Goal: Task Accomplishment & Management: Use online tool/utility

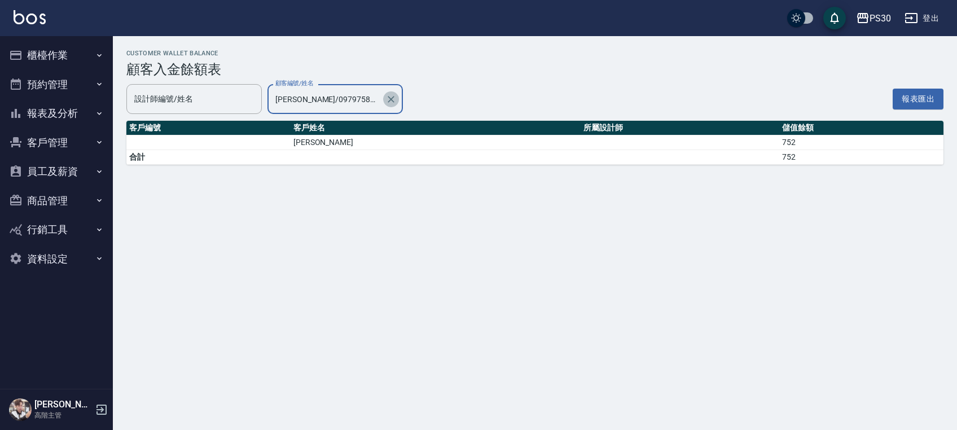
click at [393, 103] on icon "Clear" at bounding box center [390, 99] width 11 height 11
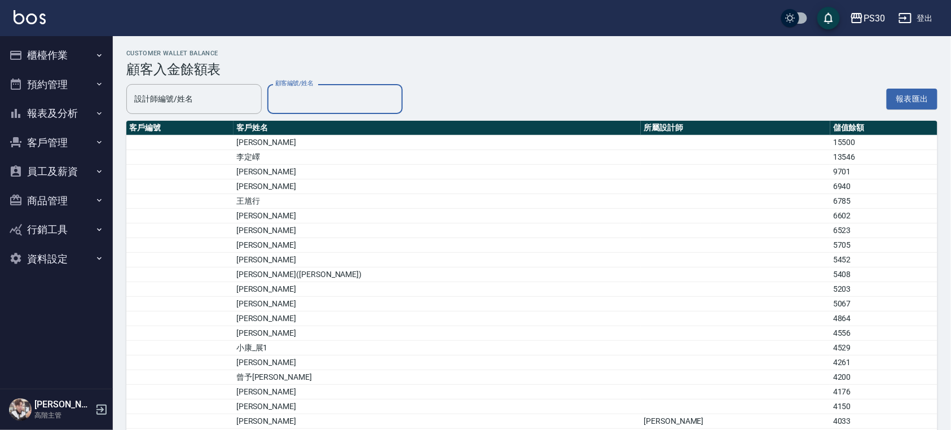
click at [35, 18] on img at bounding box center [30, 17] width 32 height 14
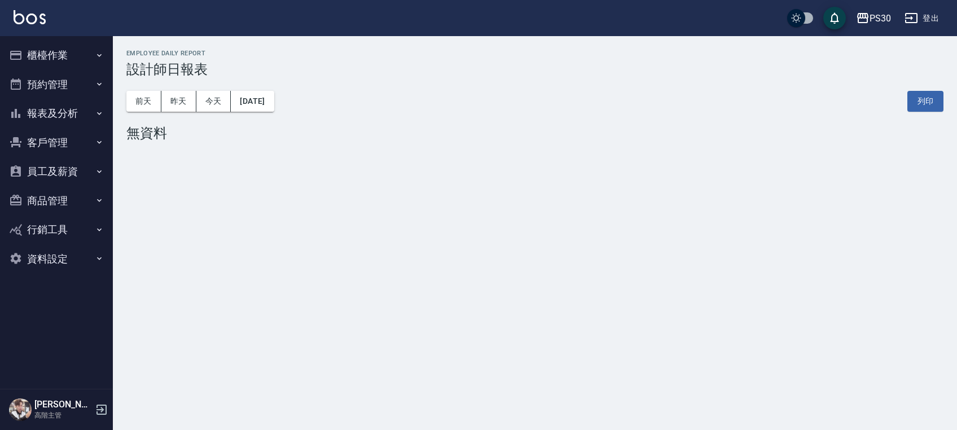
click at [62, 112] on button "報表及分析" at bounding box center [57, 113] width 104 height 29
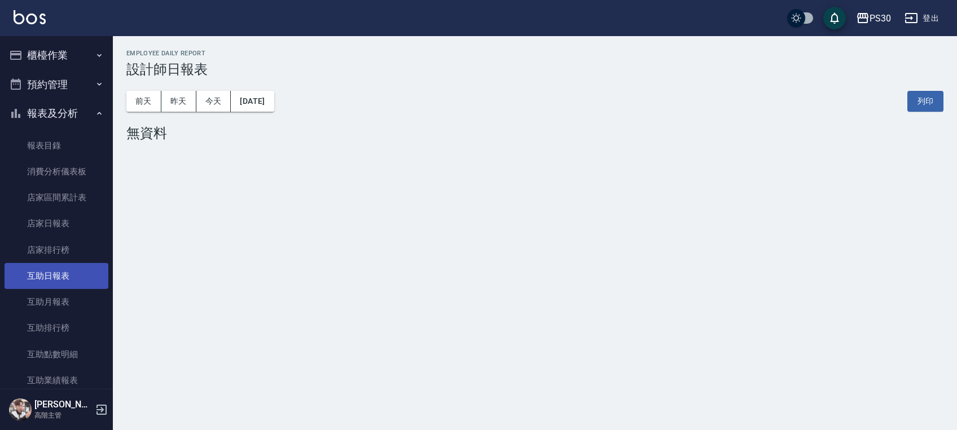
click at [56, 267] on link "互助日報表" at bounding box center [57, 276] width 104 height 26
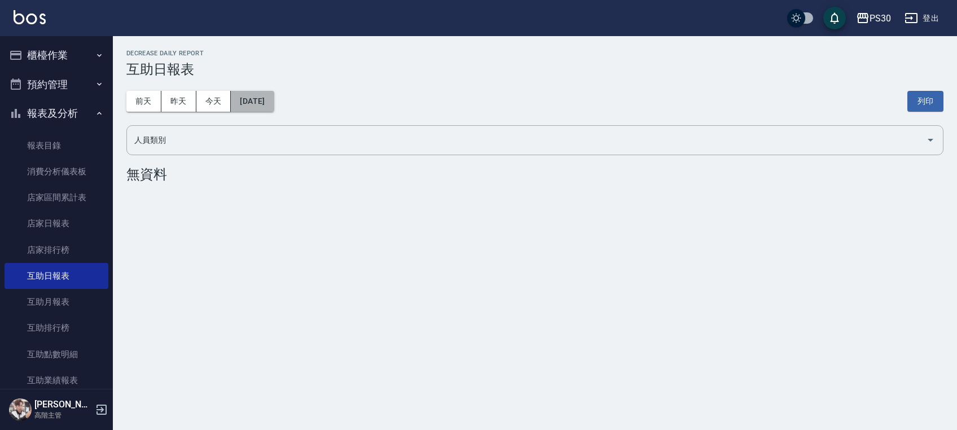
click at [258, 99] on button "[DATE]" at bounding box center [252, 101] width 43 height 21
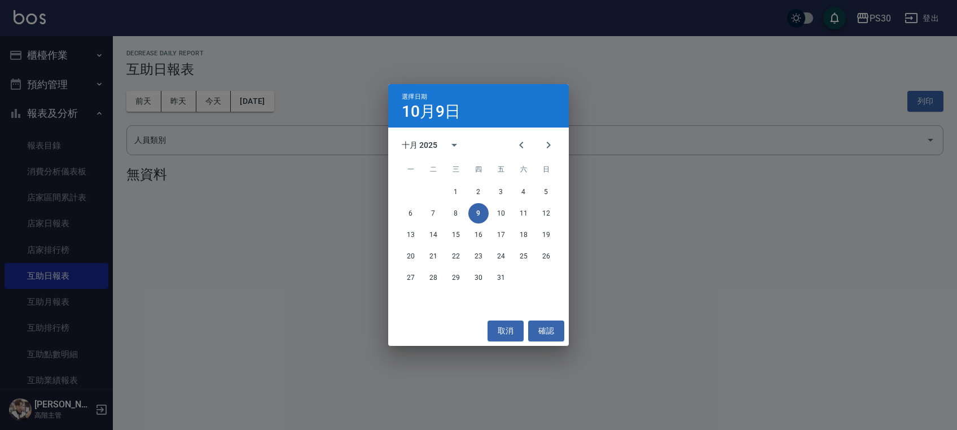
click at [416, 140] on div "十月 2025" at bounding box center [420, 145] width 36 height 12
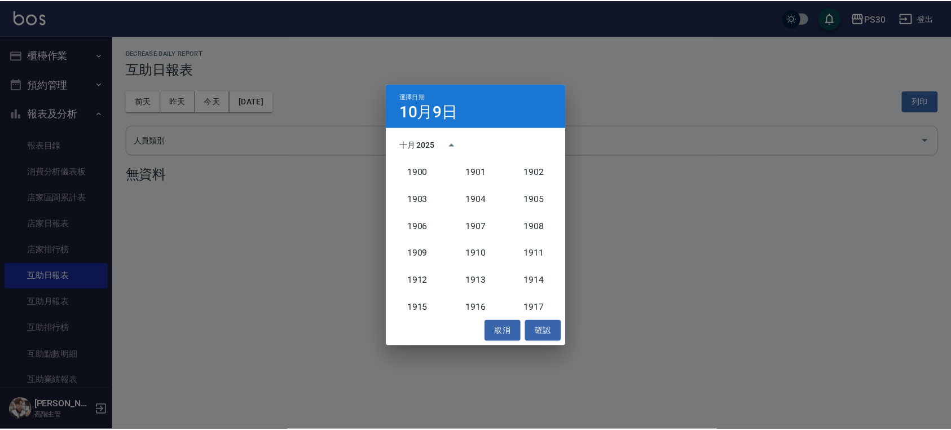
scroll to position [1045, 0]
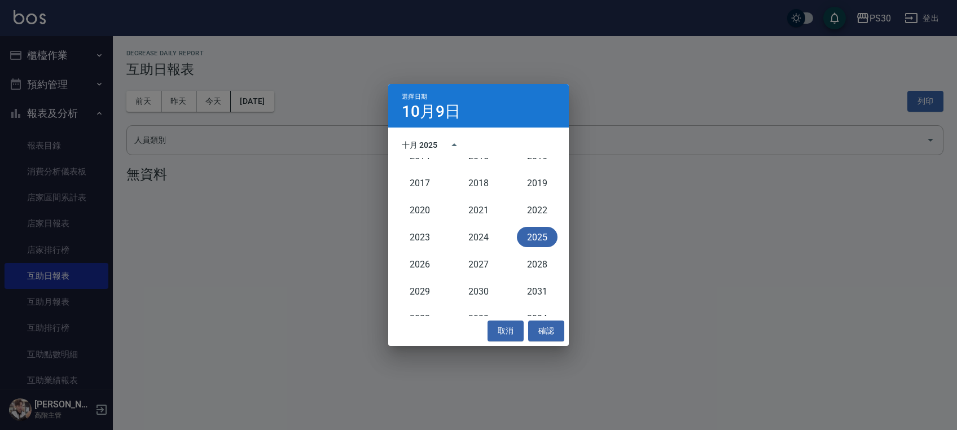
click at [517, 143] on div "十月 2025" at bounding box center [478, 145] width 181 height 17
click at [558, 138] on div "十月 2025" at bounding box center [478, 145] width 181 height 17
click at [597, 199] on div "選擇日期 [DATE] 十月 2025 1900 1901 1902 1903 1904 1905 1906 1907 1908 1909 1910 1911…" at bounding box center [478, 215] width 957 height 430
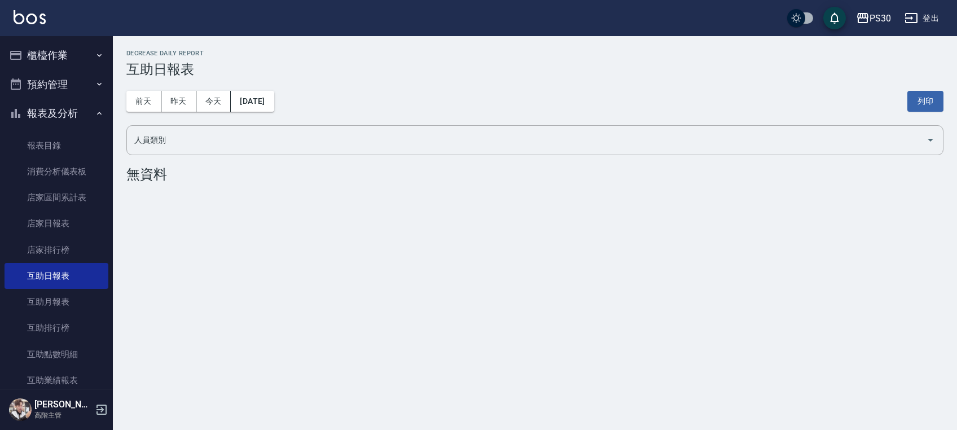
click at [316, 95] on div "[DATE] [DATE] [DATE] [DATE] 列印" at bounding box center [534, 101] width 817 height 48
click at [274, 98] on button "[DATE]" at bounding box center [252, 101] width 43 height 21
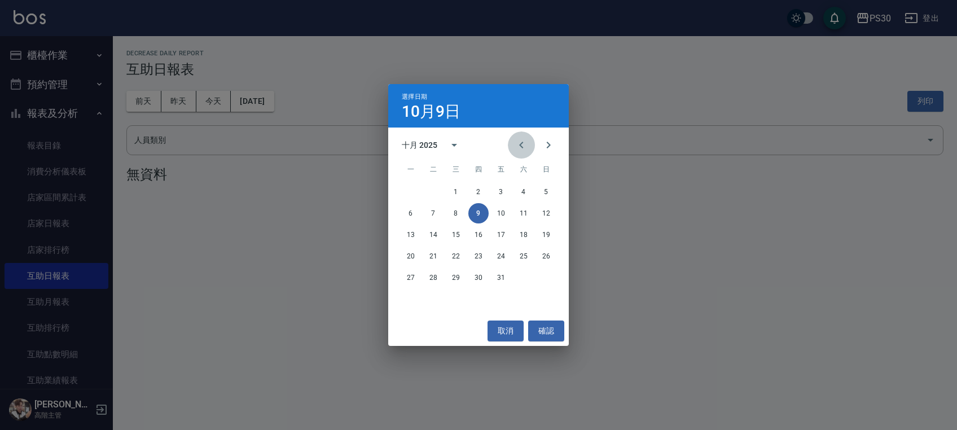
click at [512, 145] on button "Previous month" at bounding box center [521, 144] width 27 height 27
click at [411, 278] on button "29" at bounding box center [411, 277] width 20 height 20
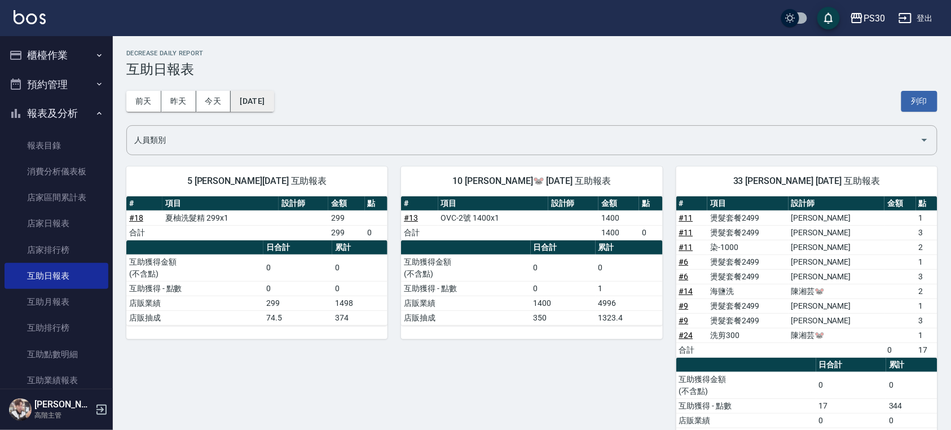
click at [274, 108] on button "[DATE]" at bounding box center [252, 101] width 43 height 21
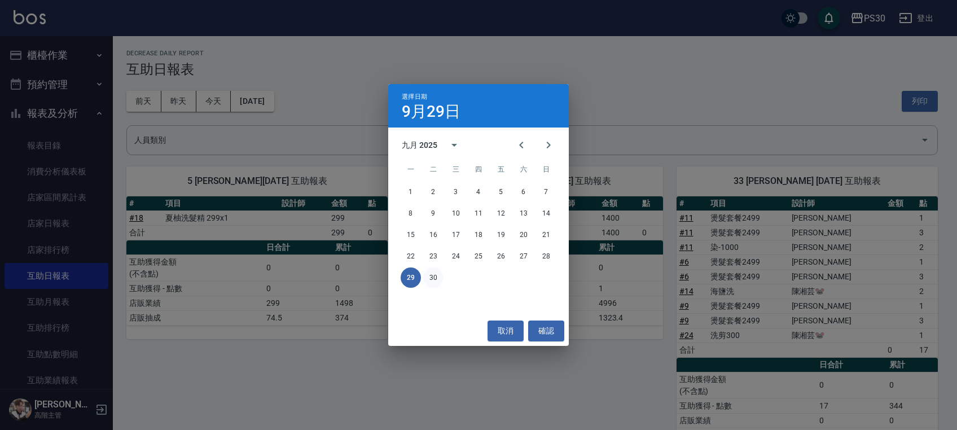
click at [425, 275] on button "30" at bounding box center [433, 277] width 20 height 20
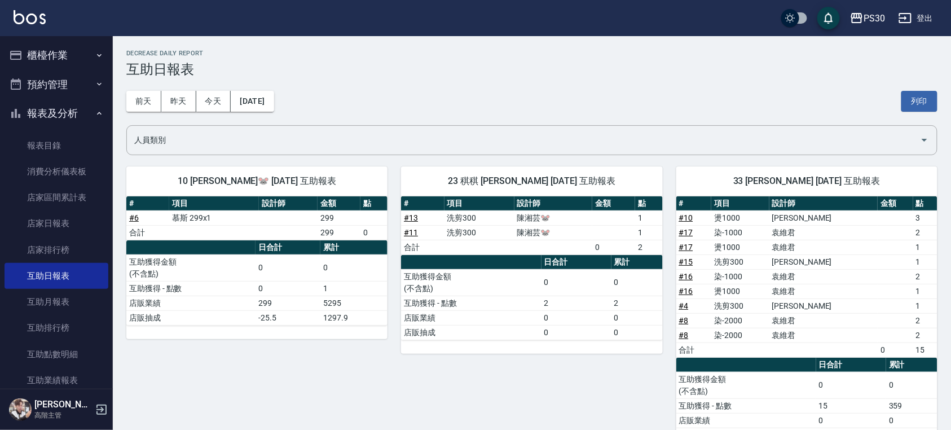
click at [41, 17] on img at bounding box center [30, 17] width 32 height 14
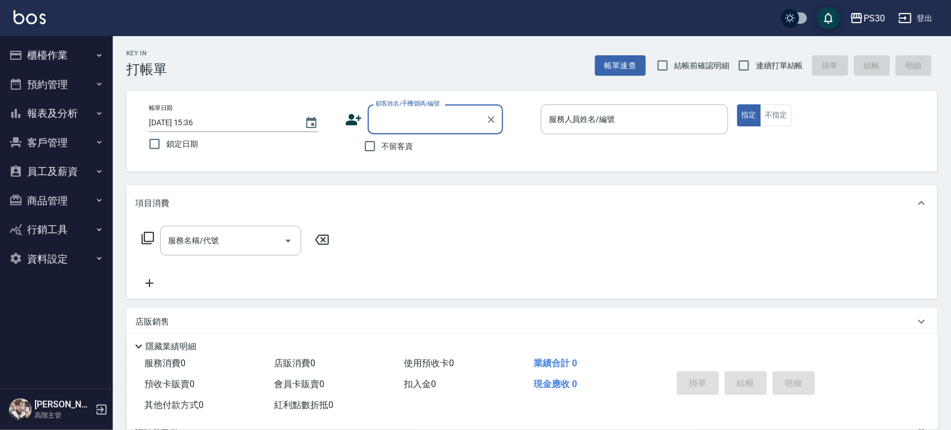
click at [66, 89] on button "預約管理" at bounding box center [57, 84] width 104 height 29
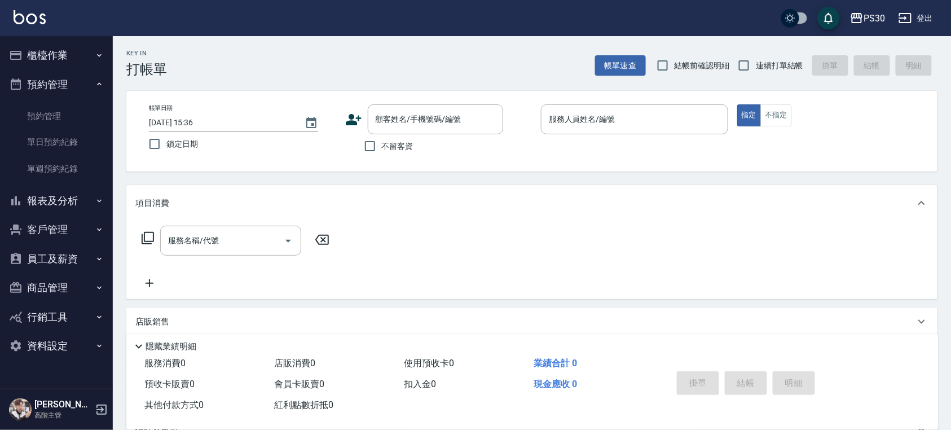
click at [66, 87] on button "預約管理" at bounding box center [57, 84] width 104 height 29
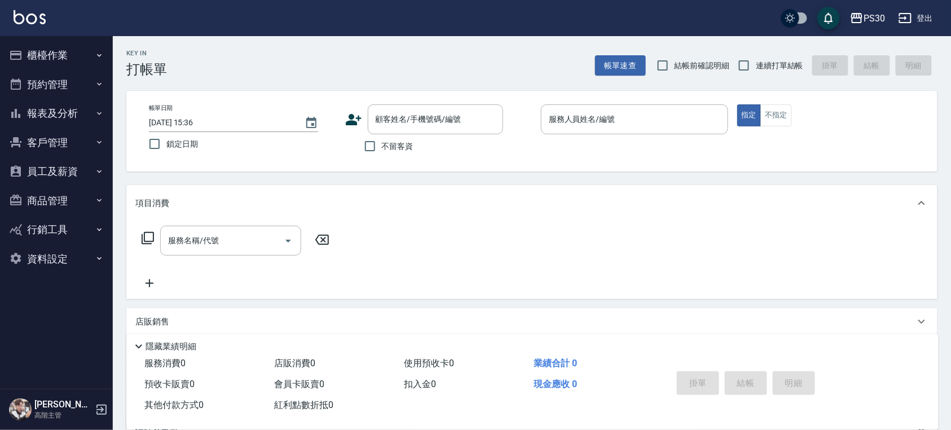
click at [68, 52] on button "櫃檯作業" at bounding box center [57, 55] width 104 height 29
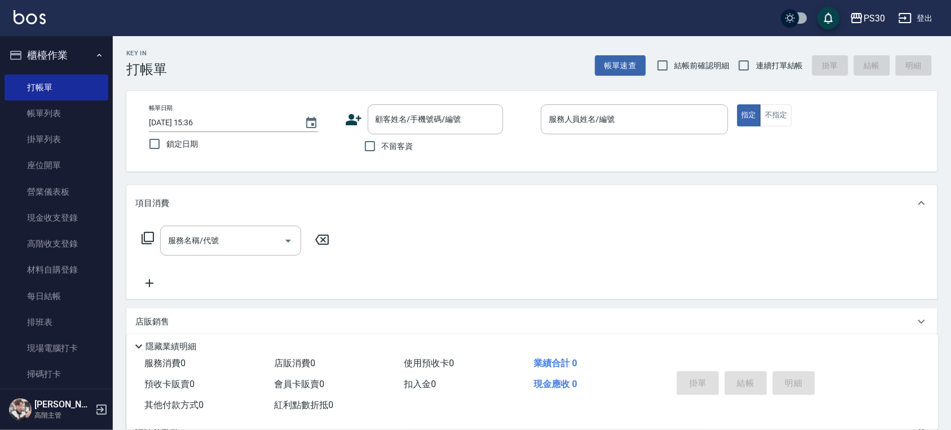
click at [68, 52] on button "櫃檯作業" at bounding box center [57, 55] width 104 height 29
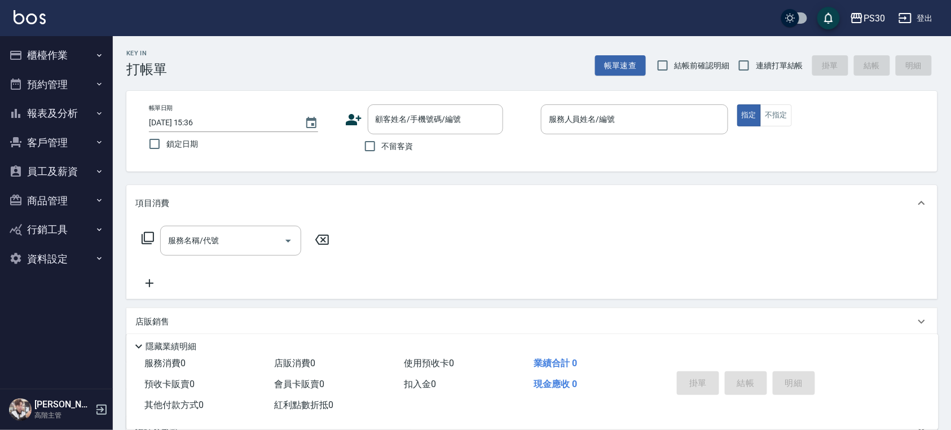
click at [68, 52] on button "櫃檯作業" at bounding box center [57, 55] width 104 height 29
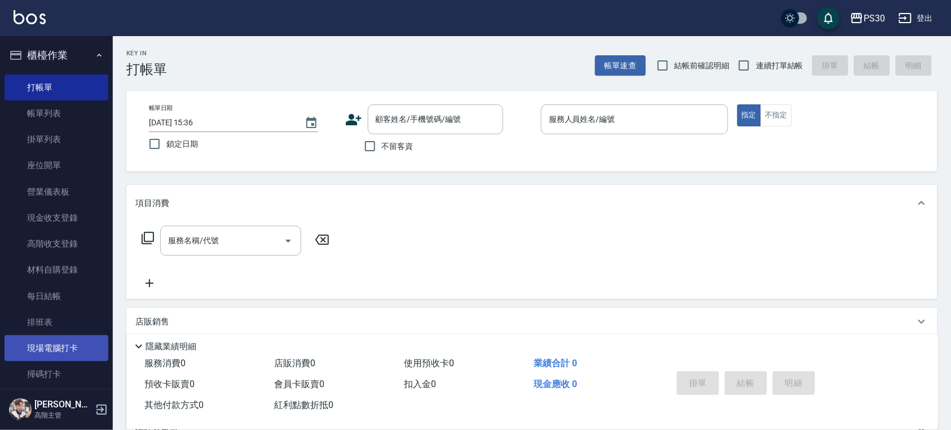
click at [59, 349] on link "現場電腦打卡" at bounding box center [57, 348] width 104 height 26
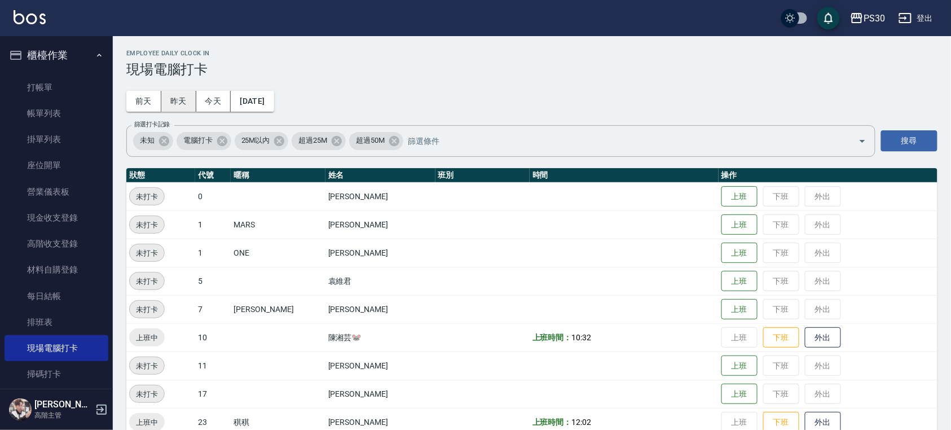
click at [181, 100] on button "昨天" at bounding box center [178, 101] width 35 height 21
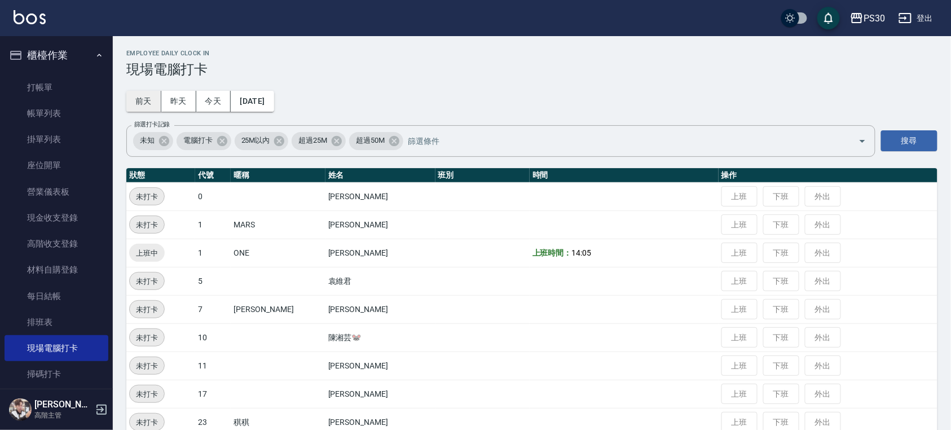
click at [134, 97] on button "前天" at bounding box center [143, 101] width 35 height 21
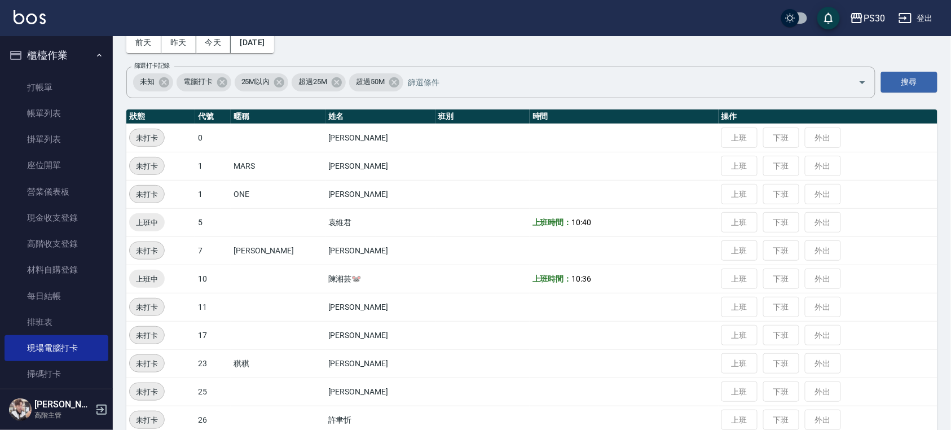
scroll to position [188, 0]
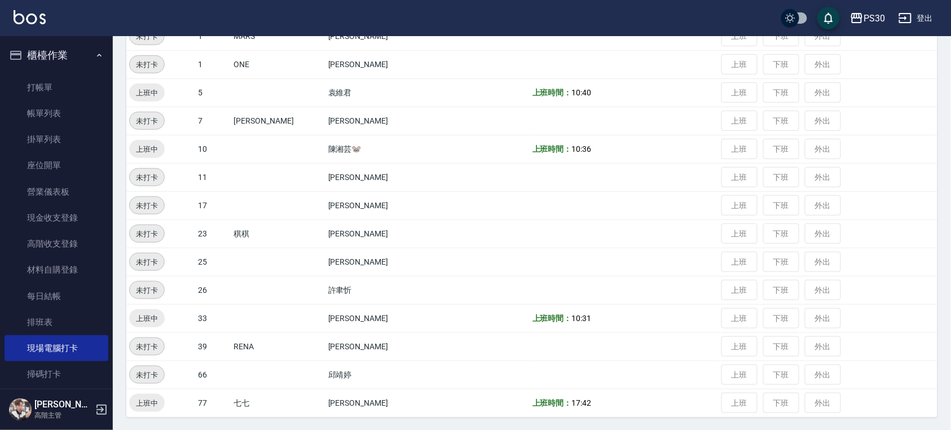
click at [571, 155] on td "上班時間： 10:36" at bounding box center [624, 149] width 189 height 28
click at [572, 149] on span "10:36" at bounding box center [582, 148] width 20 height 9
click at [583, 150] on td "上班時間： 10:36" at bounding box center [624, 149] width 189 height 28
click at [574, 149] on td "上班時間： 10:36" at bounding box center [624, 149] width 189 height 28
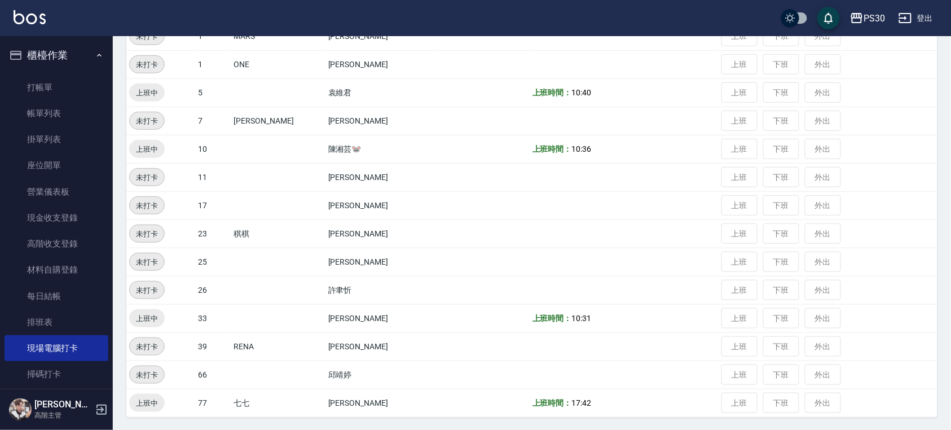
click at [570, 147] on td "上班時間： 10:36" at bounding box center [624, 149] width 189 height 28
click at [339, 144] on td "陳湘芸🐭" at bounding box center [380, 149] width 110 height 28
click at [344, 144] on td "陳湘芸🐭" at bounding box center [380, 149] width 110 height 28
click at [21, 7] on div "PS30 登出" at bounding box center [475, 18] width 951 height 36
click at [25, 11] on img at bounding box center [30, 17] width 32 height 14
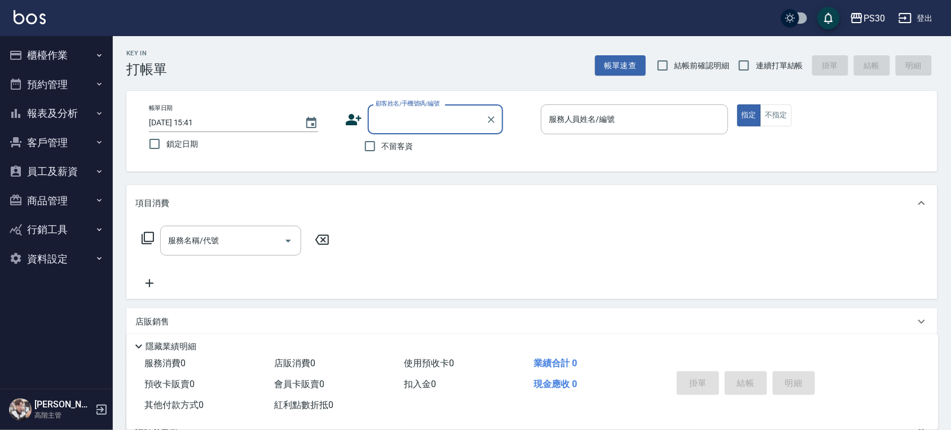
click at [73, 174] on button "員工及薪資" at bounding box center [57, 171] width 104 height 29
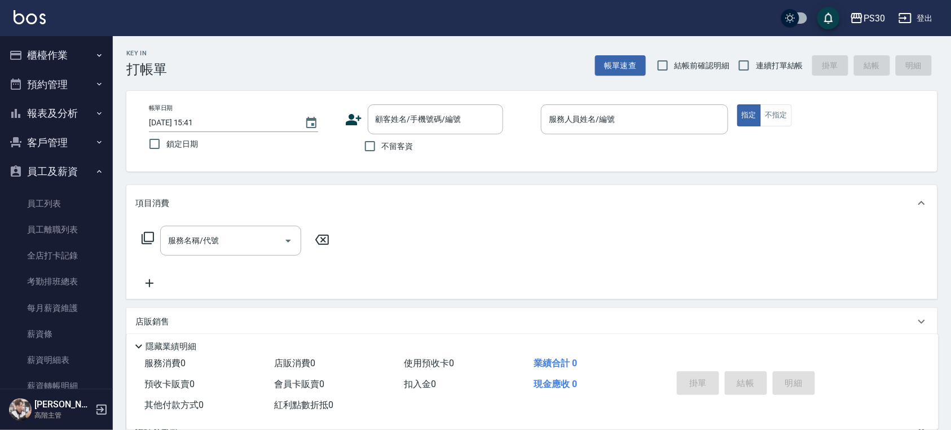
click at [73, 174] on button "員工及薪資" at bounding box center [57, 171] width 104 height 29
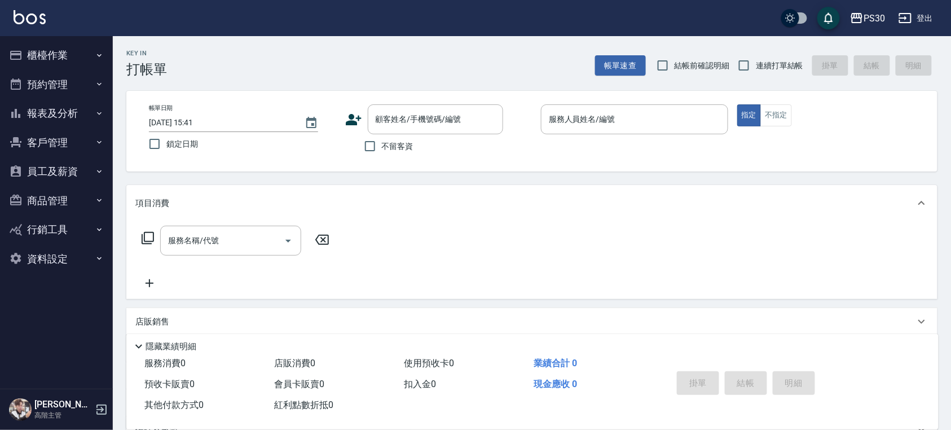
click at [74, 142] on button "客戶管理" at bounding box center [57, 142] width 104 height 29
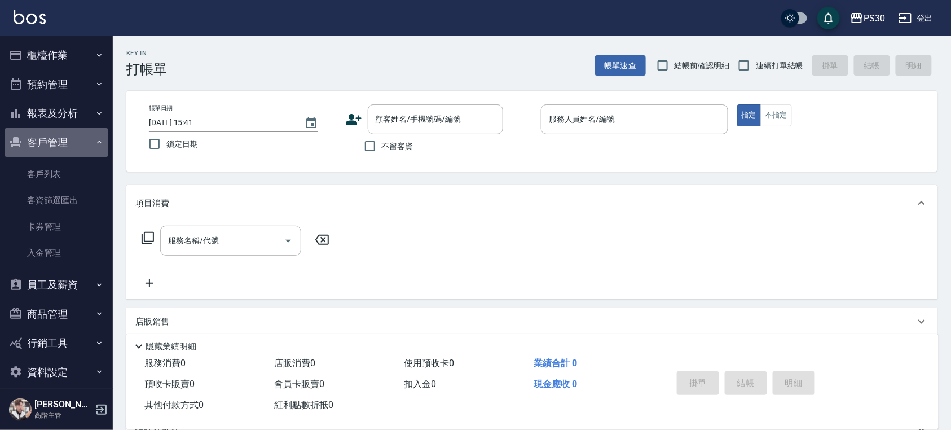
click at [74, 142] on button "客戶管理" at bounding box center [57, 142] width 104 height 29
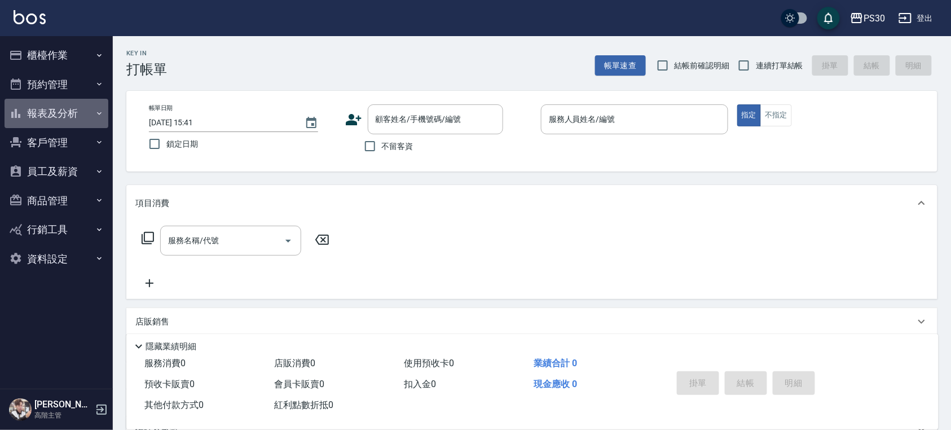
click at [73, 113] on button "報表及分析" at bounding box center [57, 113] width 104 height 29
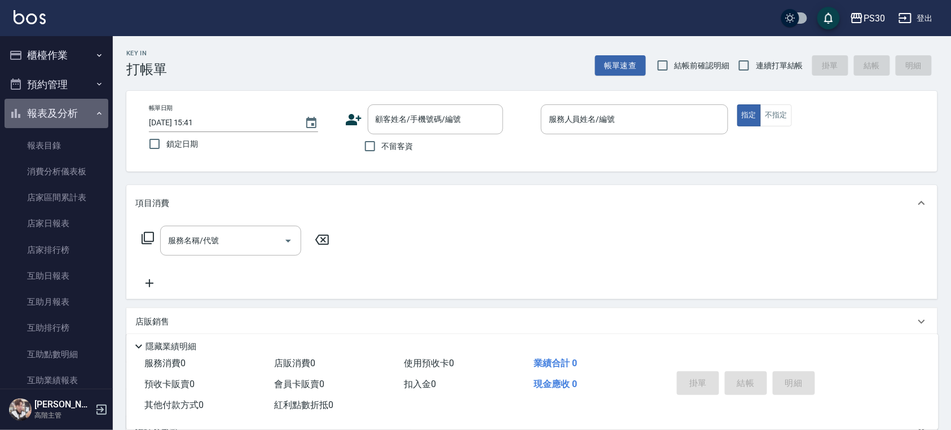
click at [73, 113] on button "報表及分析" at bounding box center [57, 113] width 104 height 29
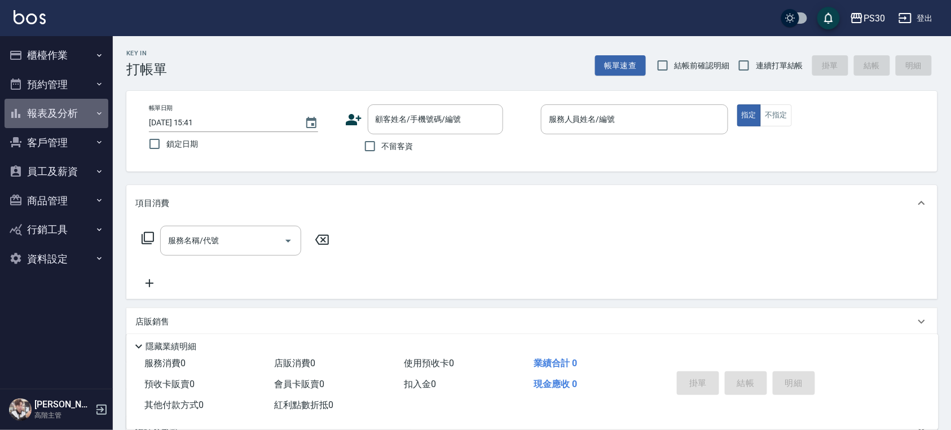
click at [73, 113] on button "報表及分析" at bounding box center [57, 113] width 104 height 29
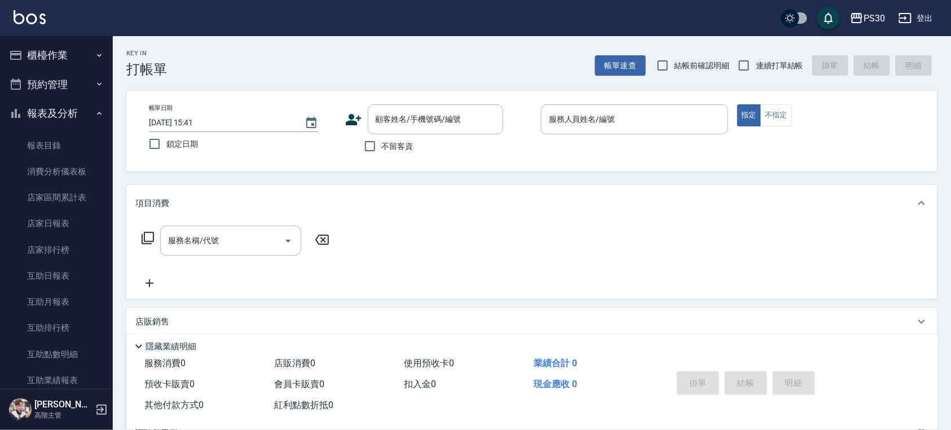
click at [61, 113] on button "報表及分析" at bounding box center [57, 113] width 104 height 29
